Goal: Task Accomplishment & Management: Manage account settings

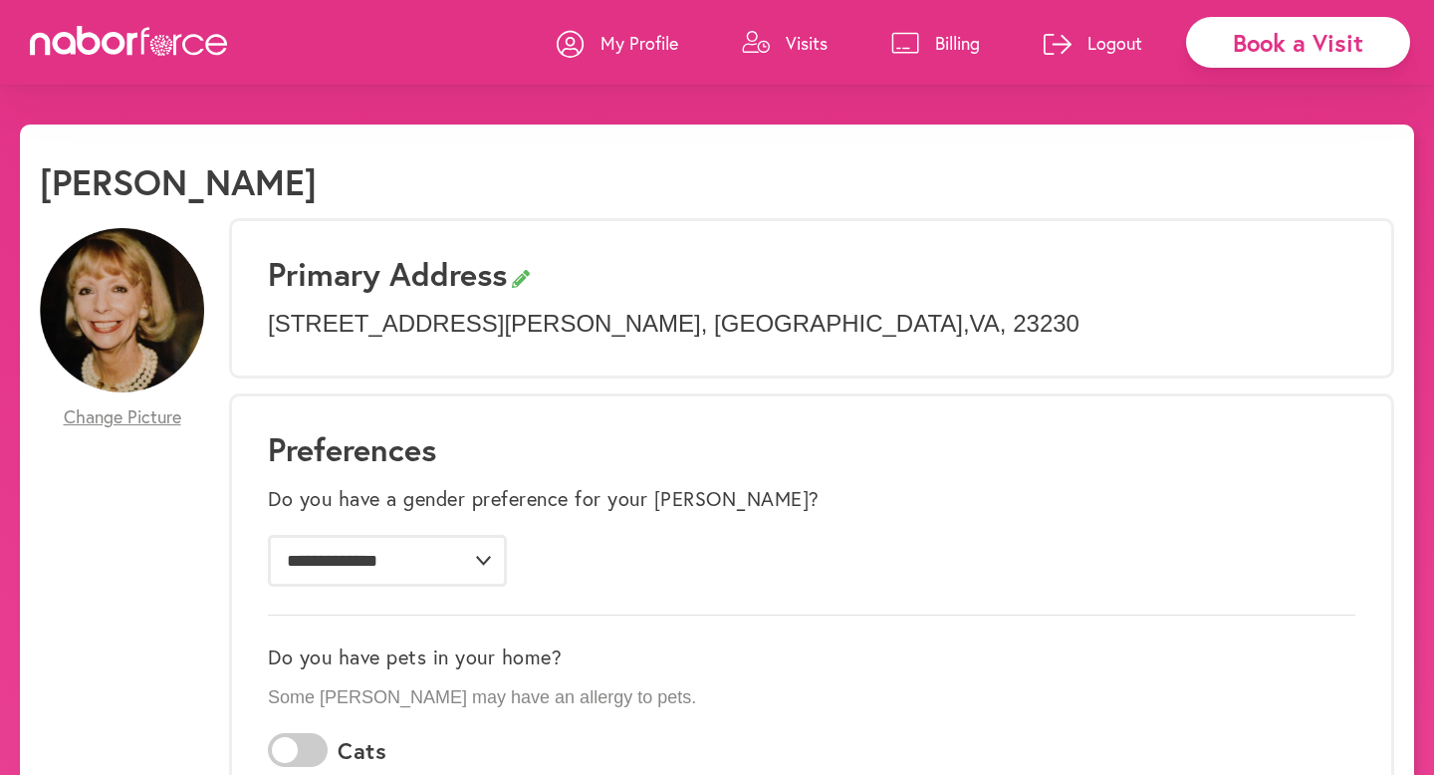
click at [807, 63] on link "Visits" at bounding box center [785, 43] width 86 height 60
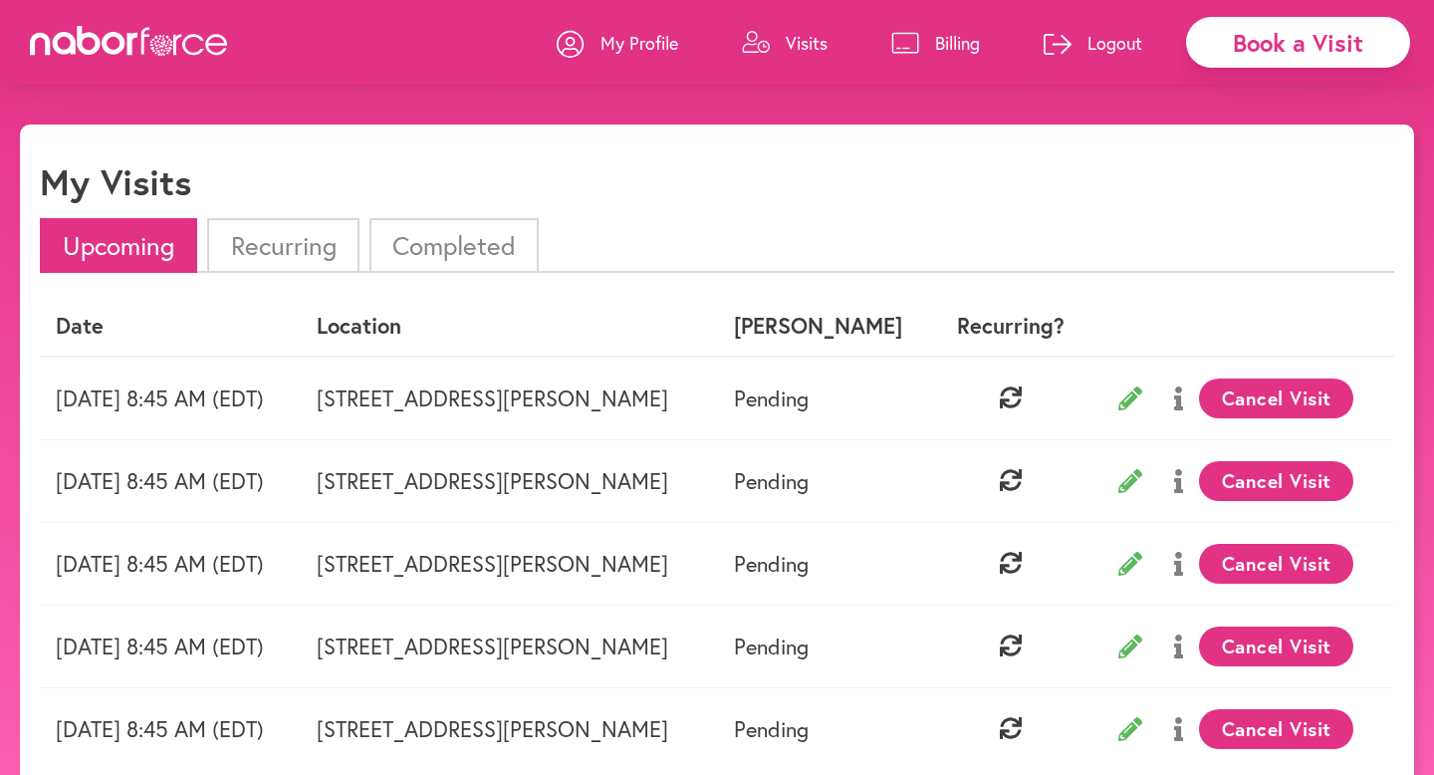
click at [406, 248] on li "Completed" at bounding box center [453, 245] width 169 height 55
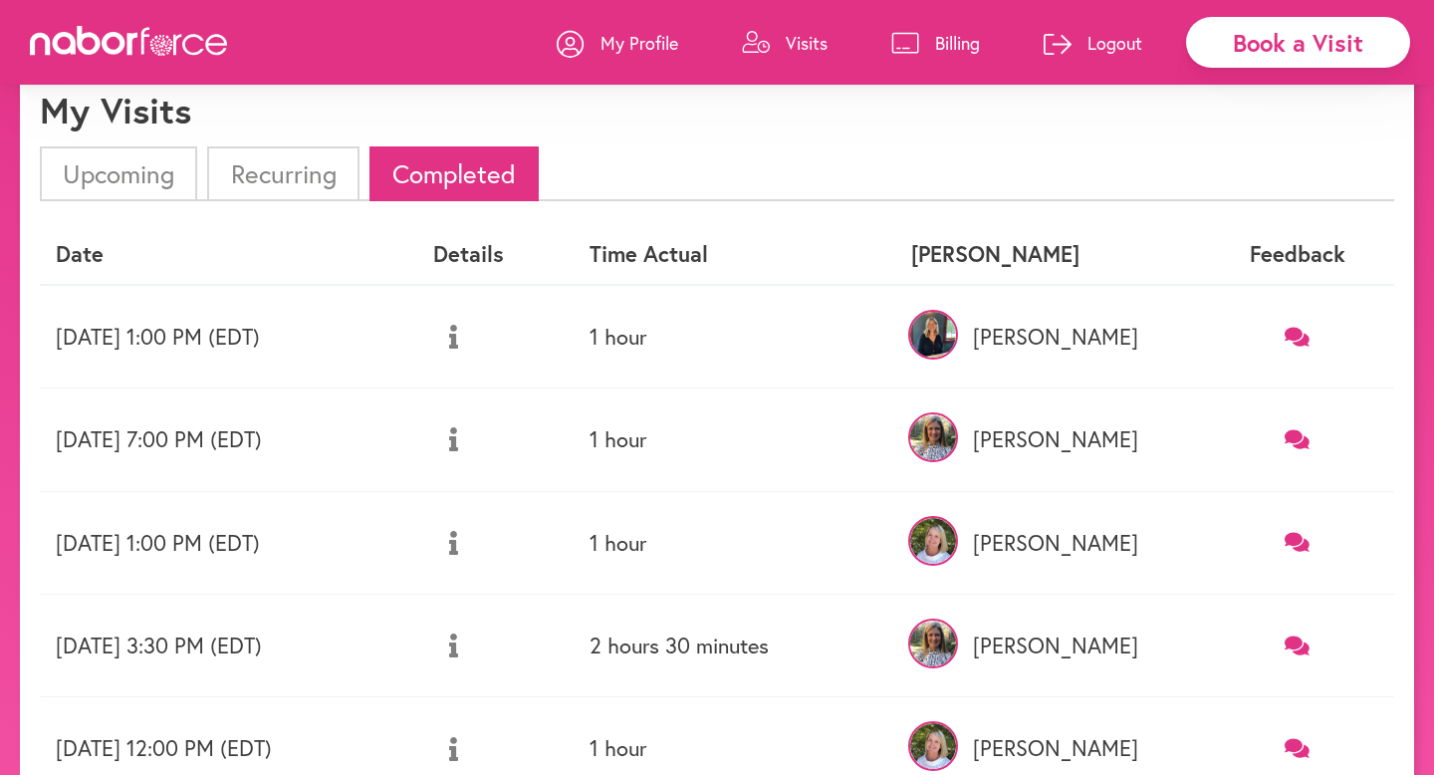
scroll to position [69, 0]
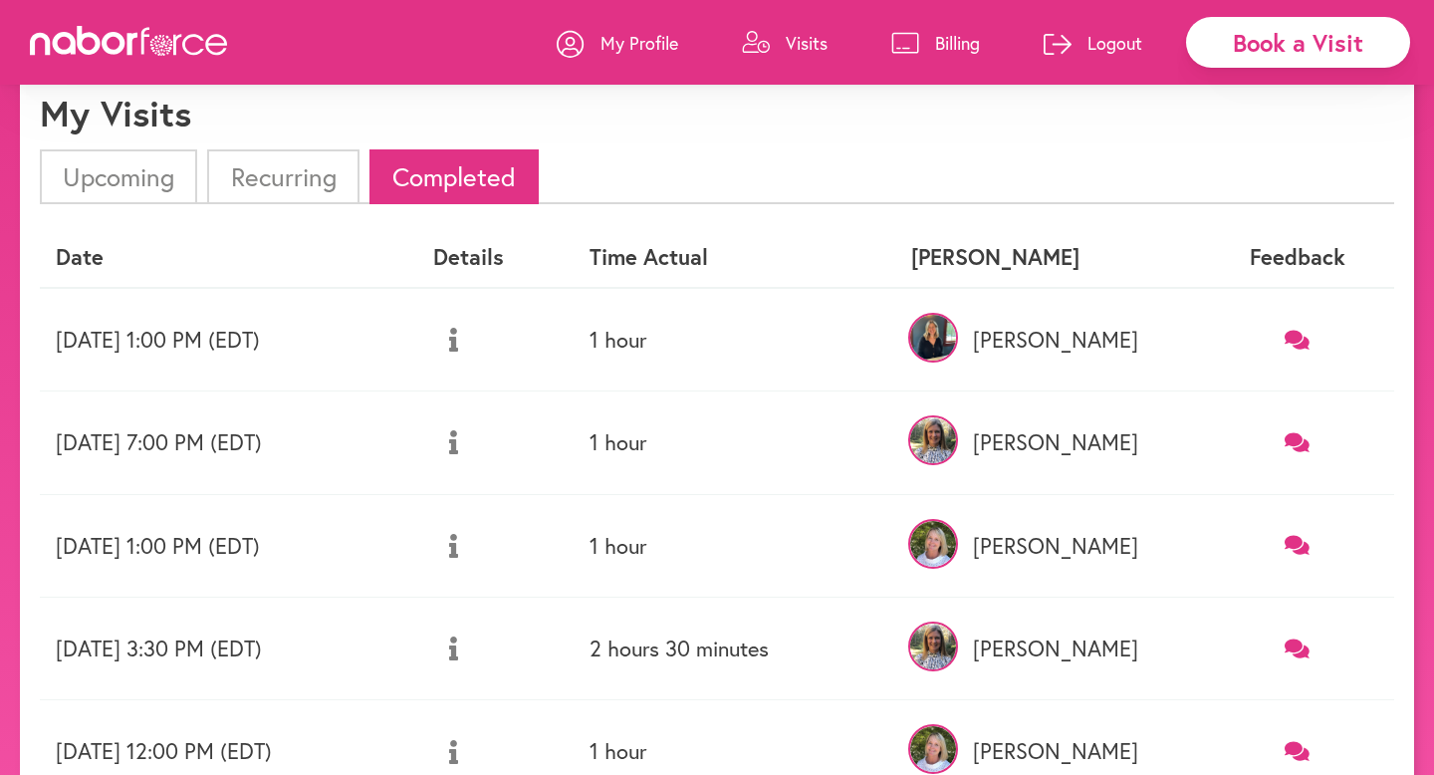
click at [154, 49] on icon at bounding box center [129, 41] width 199 height 30
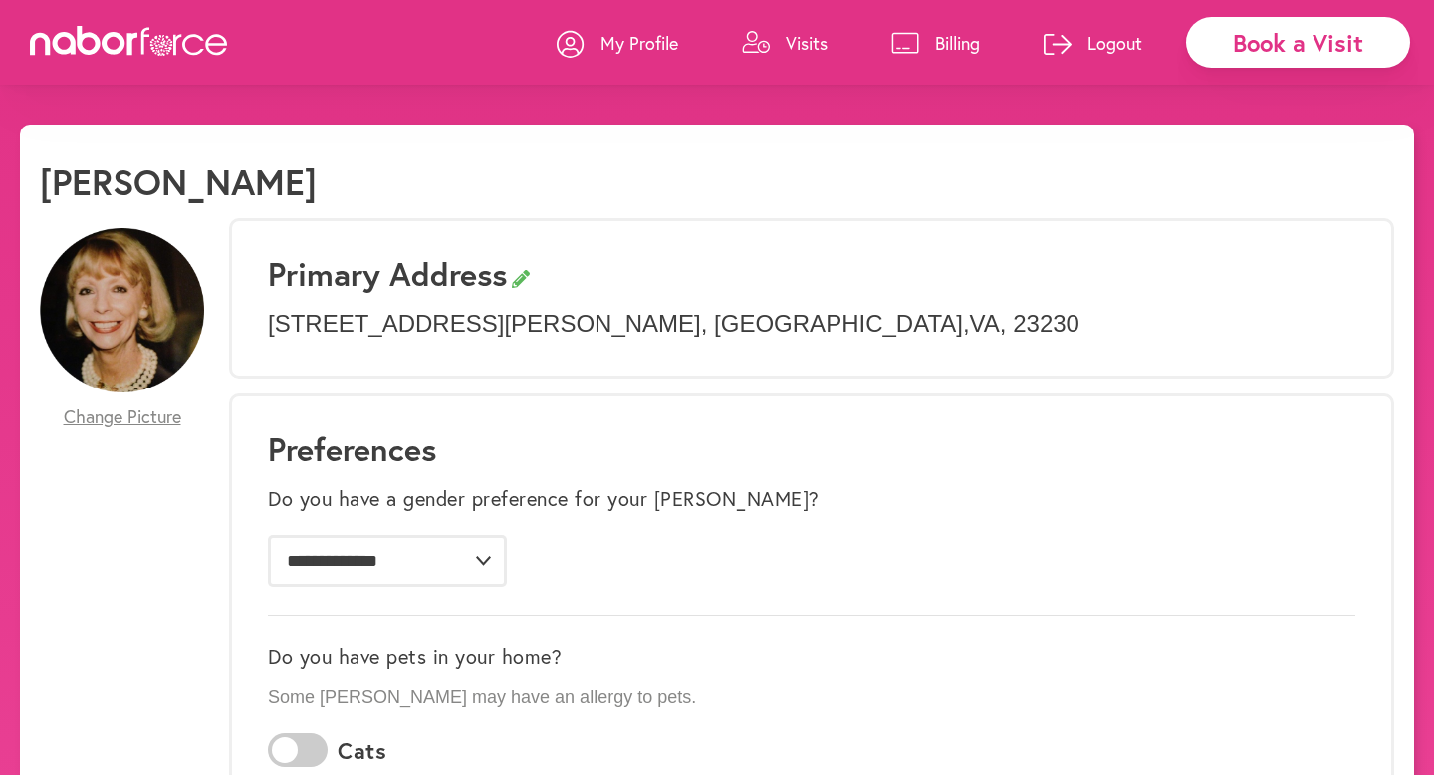
click at [782, 52] on link "Visits" at bounding box center [785, 43] width 86 height 60
click at [786, 33] on p "Visits" at bounding box center [807, 43] width 42 height 24
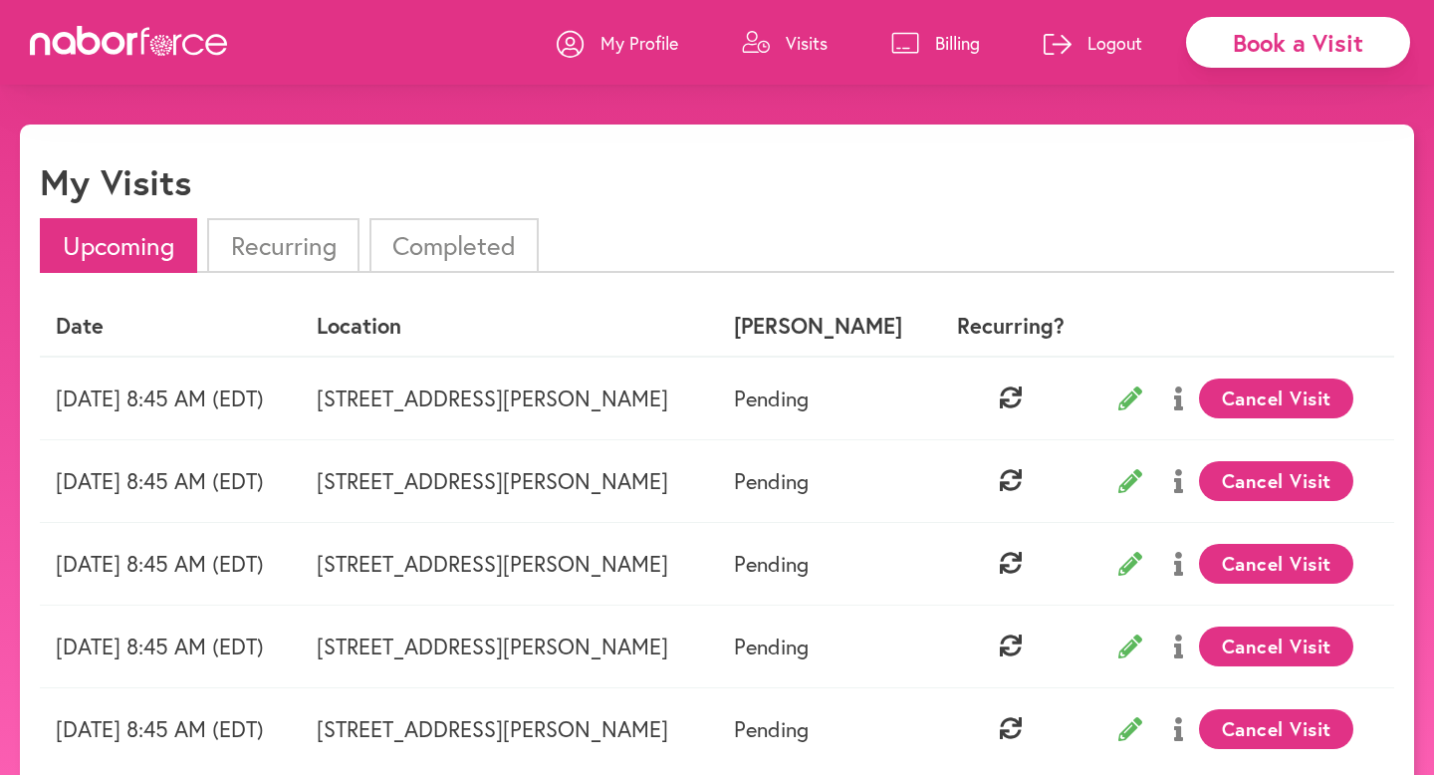
click at [547, 251] on ul "Upcoming Recurring Completed" at bounding box center [717, 245] width 1354 height 55
click at [520, 251] on li "Completed" at bounding box center [453, 245] width 169 height 55
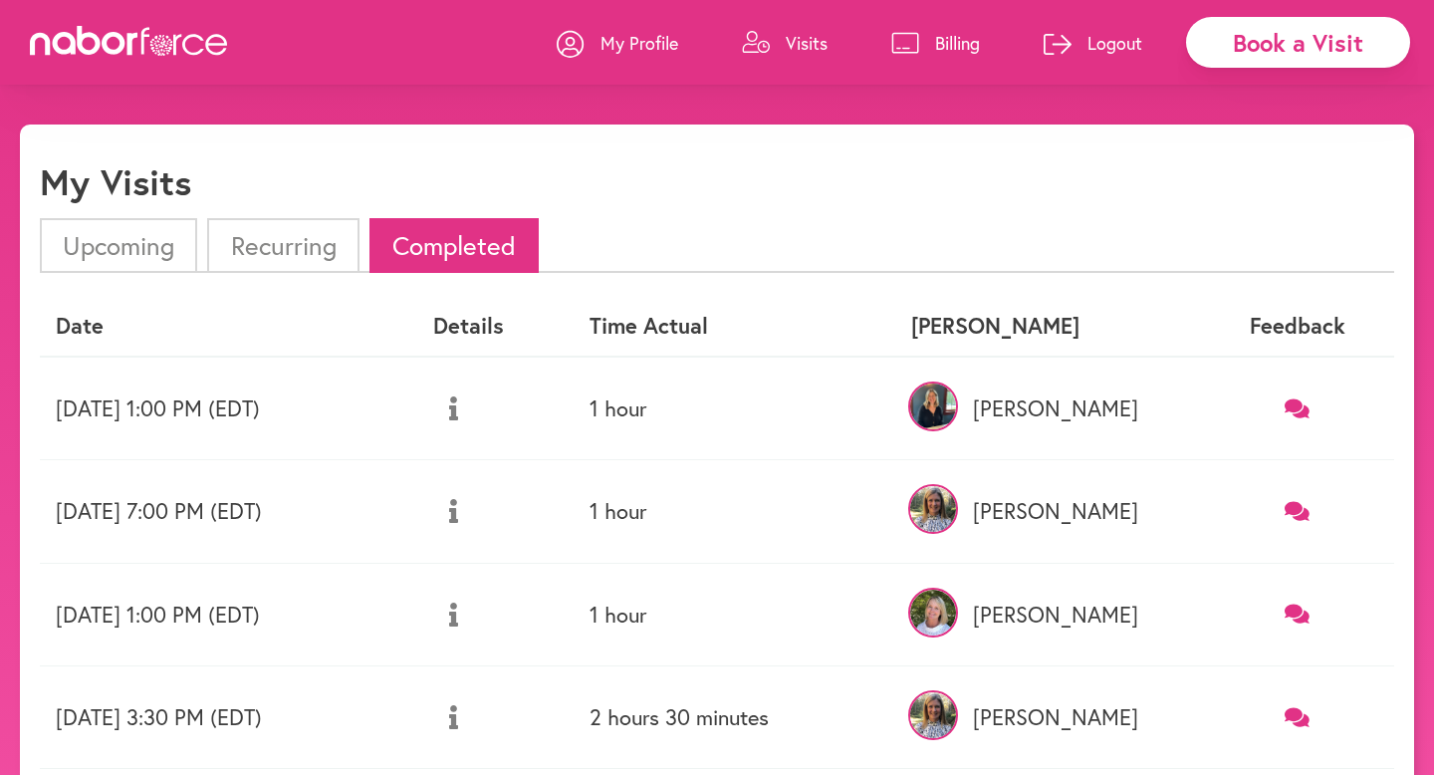
click at [940, 33] on p "Billing" at bounding box center [957, 43] width 45 height 24
